Goal: Task Accomplishment & Management: Manage account settings

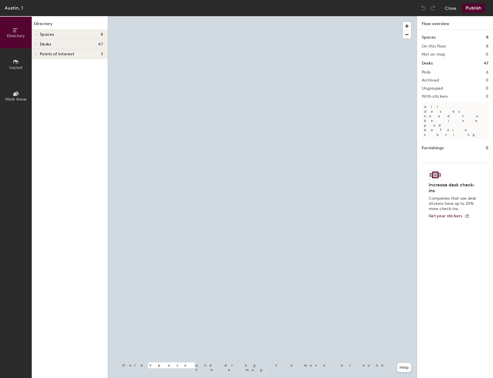
click at [219, 16] on div at bounding box center [262, 16] width 309 height 0
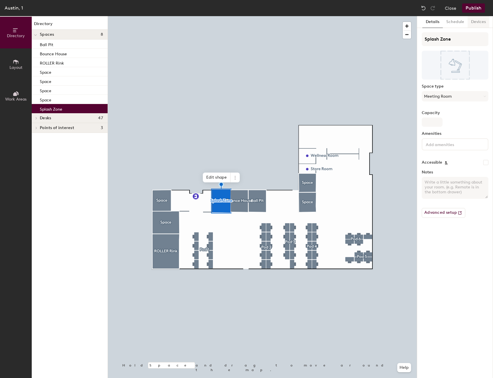
click at [478, 22] on button "Devices" at bounding box center [478, 22] width 22 height 12
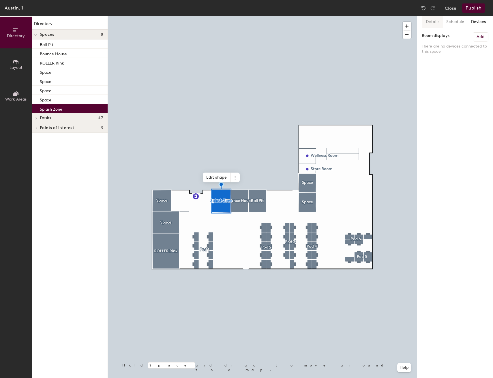
click at [436, 23] on button "Details" at bounding box center [432, 22] width 20 height 12
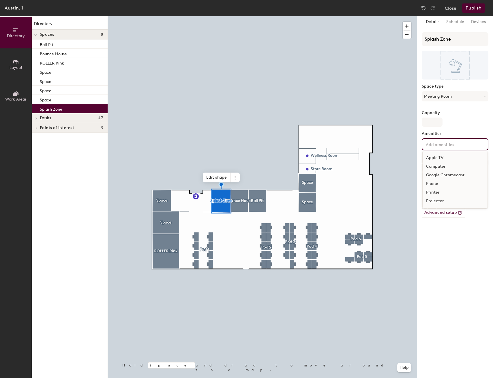
click at [452, 142] on input at bounding box center [450, 144] width 52 height 7
click at [451, 225] on div "Details Schedule Devices Splash Zone Space type Meeting Room Capacity Amenities…" at bounding box center [455, 197] width 76 height 362
click at [473, 23] on button "Devices" at bounding box center [478, 22] width 22 height 12
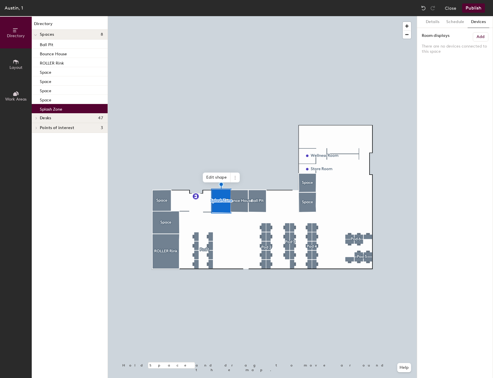
click at [485, 35] on button "Add" at bounding box center [481, 36] width 16 height 9
click at [481, 40] on button "Add" at bounding box center [481, 36] width 16 height 9
click at [446, 10] on button "Close" at bounding box center [451, 7] width 12 height 9
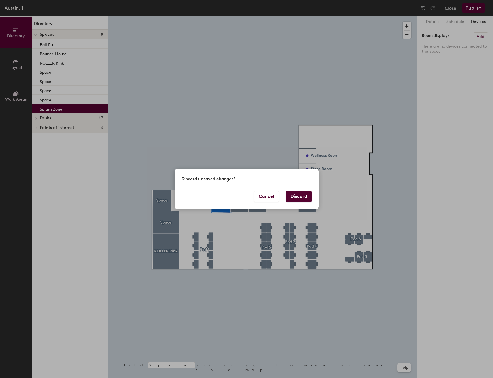
click at [300, 194] on button "Discard" at bounding box center [299, 196] width 26 height 11
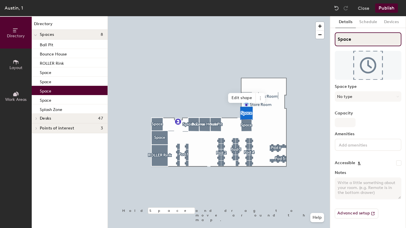
click at [360, 38] on input "Space" at bounding box center [368, 39] width 67 height 14
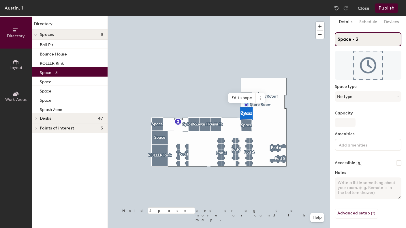
type input "Space - 3"
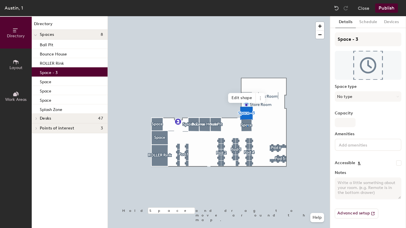
click at [247, 16] on div at bounding box center [219, 16] width 222 height 0
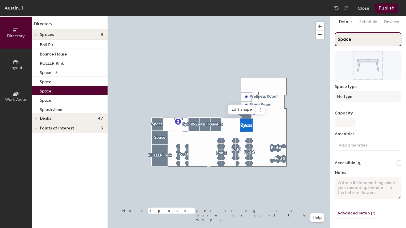
click at [352, 41] on input "Space" at bounding box center [368, 39] width 67 height 14
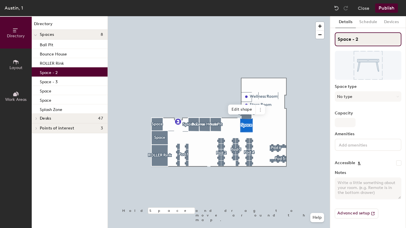
type input "Space - 2"
click at [155, 16] on div at bounding box center [219, 16] width 222 height 0
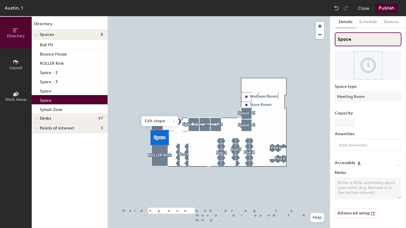
click at [356, 39] on input "Space" at bounding box center [368, 39] width 67 height 14
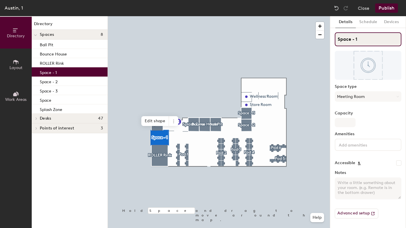
type input "Space - 1"
click at [383, 8] on button "Publish" at bounding box center [386, 7] width 23 height 9
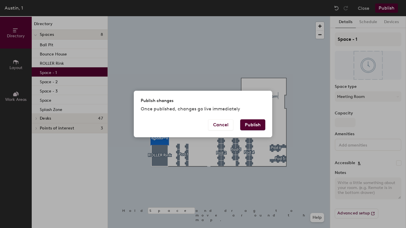
click at [258, 125] on button "Publish" at bounding box center [252, 124] width 25 height 11
